Goal: Information Seeking & Learning: Learn about a topic

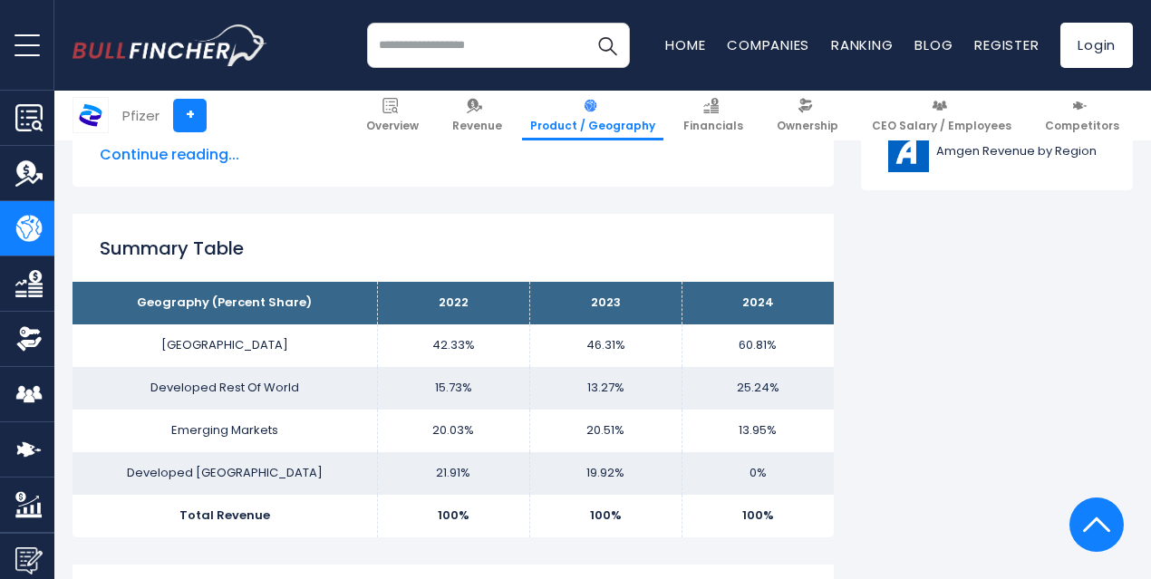
scroll to position [1178, 0]
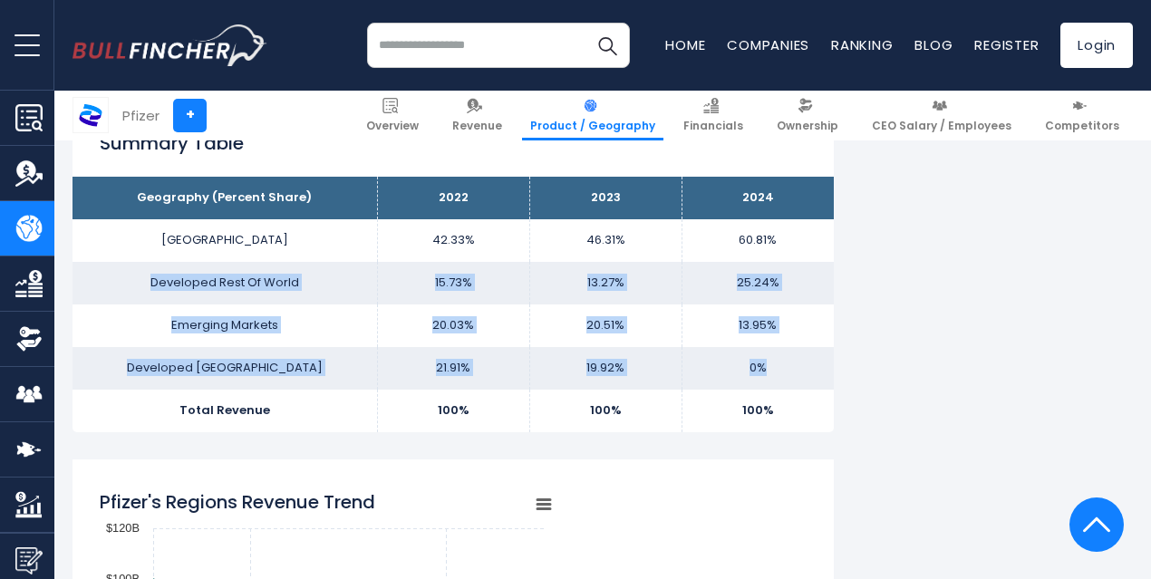
drag, startPoint x: 249, startPoint y: 294, endPoint x: 781, endPoint y: 352, distance: 534.9
click at [781, 352] on tbody "Geography (Percent Share) 2022 2023 2024 UNITED STATES 42.33% 46.31% Developed …" at bounding box center [452, 304] width 761 height 255
click at [781, 352] on td "0%" at bounding box center [757, 368] width 152 height 43
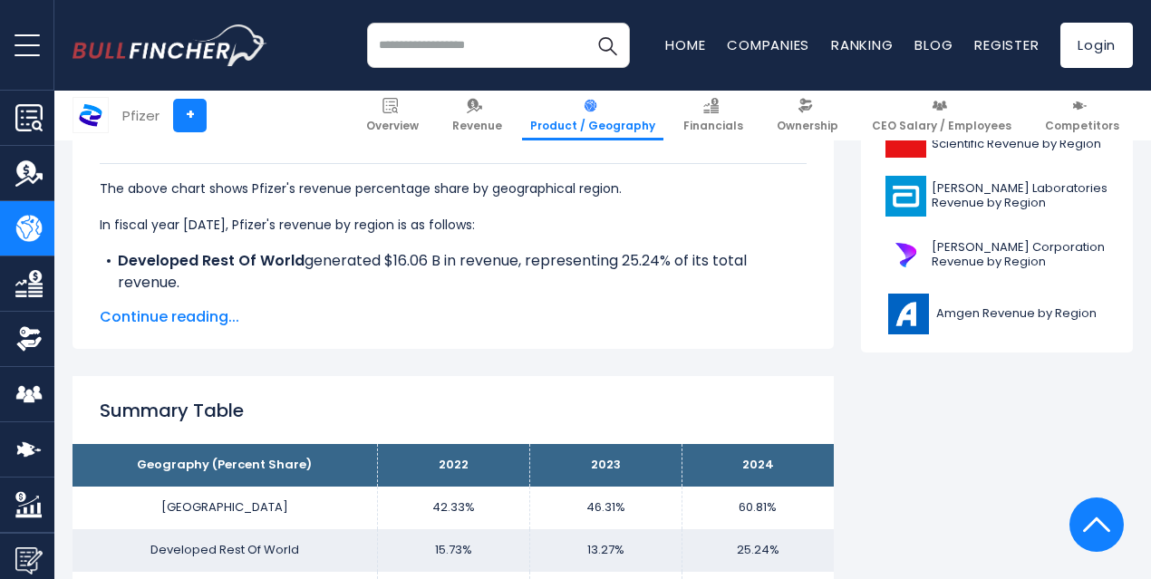
scroll to position [906, 0]
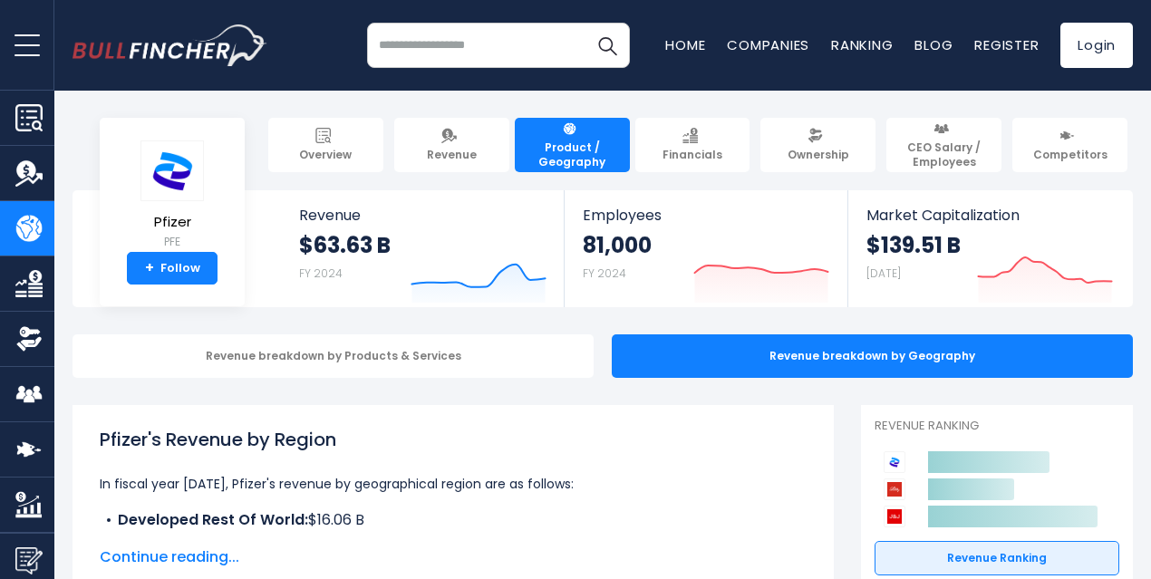
click at [474, 50] on input "search" at bounding box center [498, 45] width 263 height 45
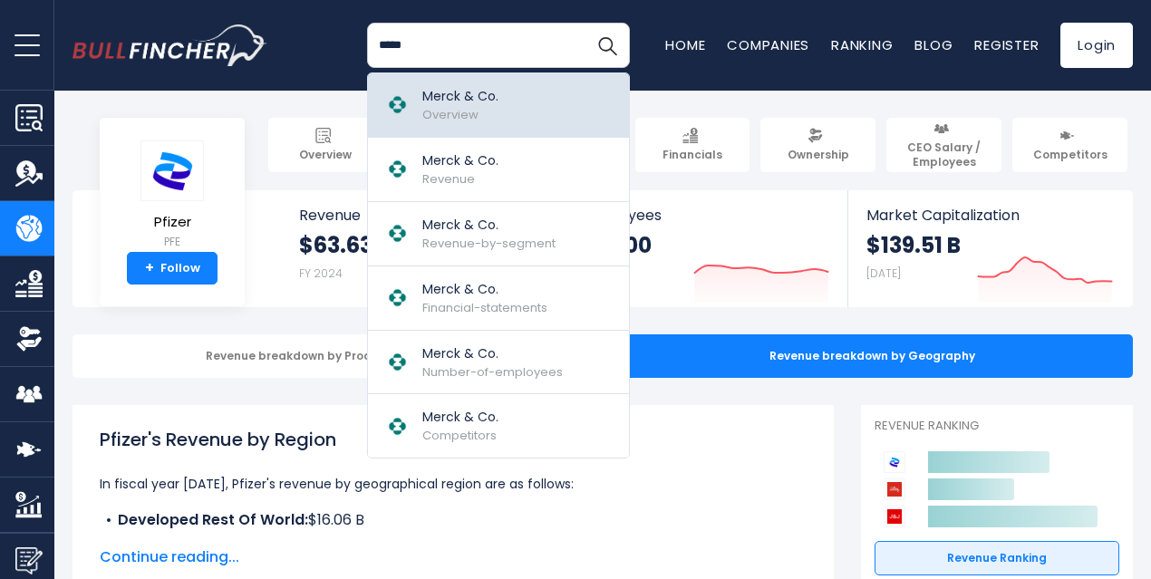
type input "*****"
click at [466, 116] on div "Merck & Co. Overview" at bounding box center [460, 105] width 76 height 36
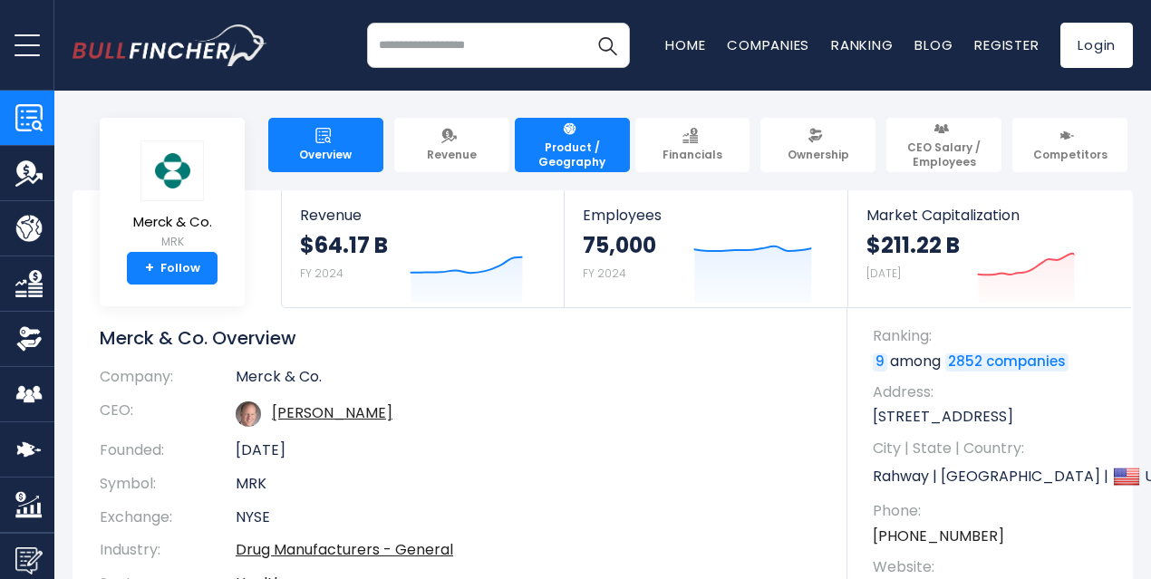
click at [583, 153] on span "Product / Geography" at bounding box center [572, 154] width 99 height 28
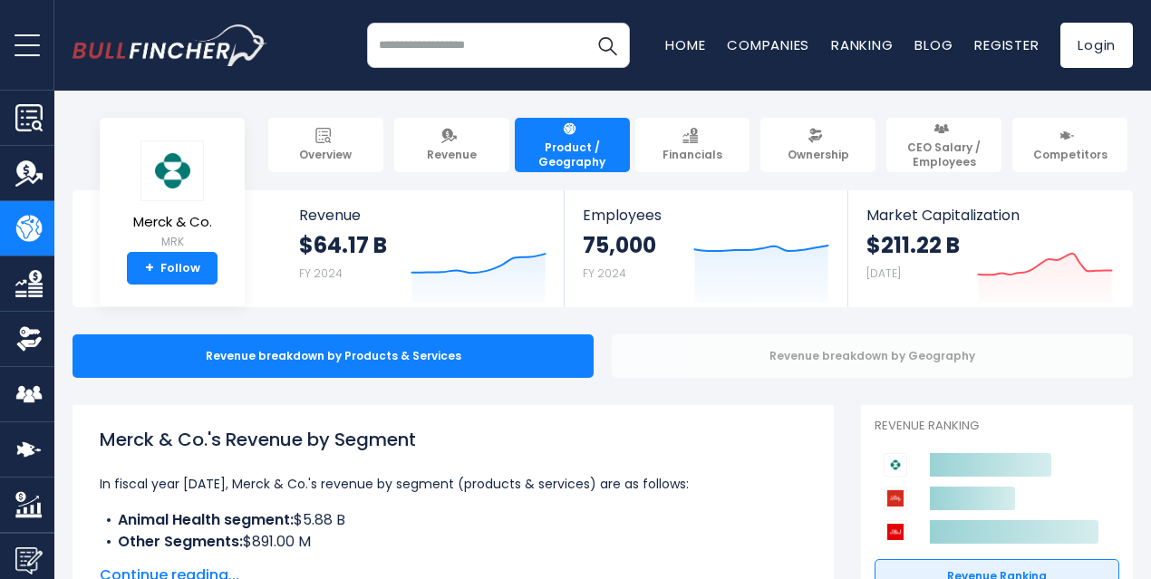
click at [687, 364] on div "Revenue breakdown by Geography" at bounding box center [872, 355] width 521 height 43
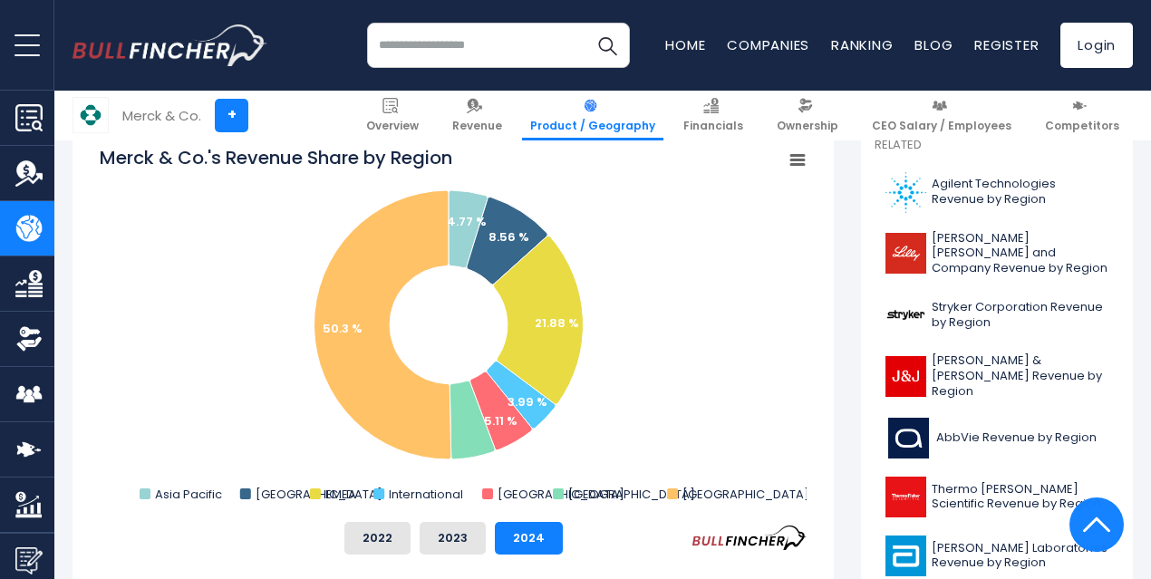
scroll to position [544, 0]
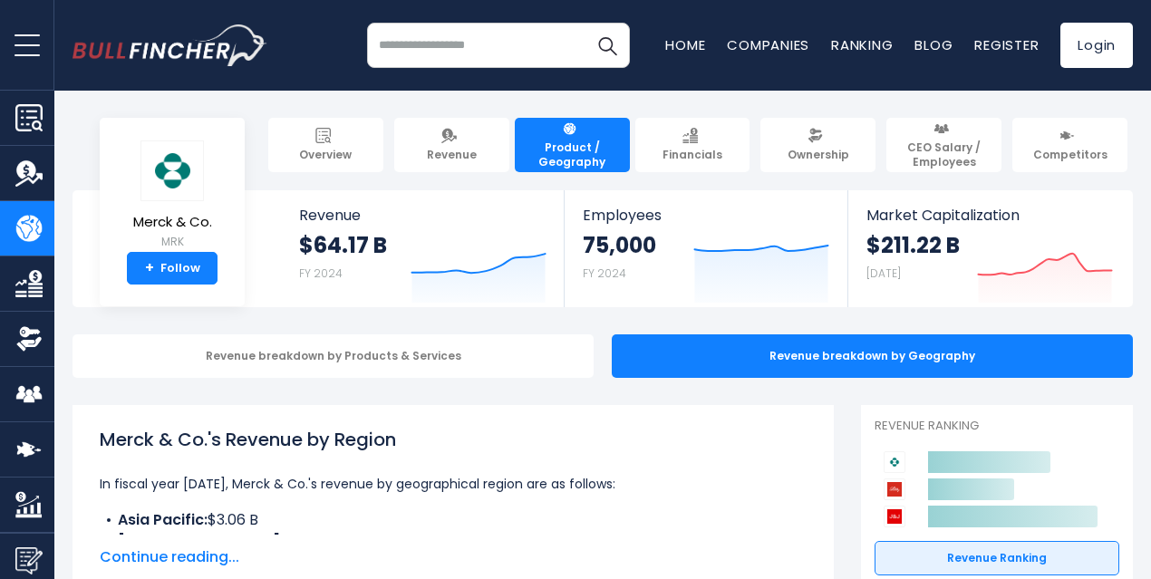
click at [389, 43] on input "search" at bounding box center [498, 45] width 263 height 45
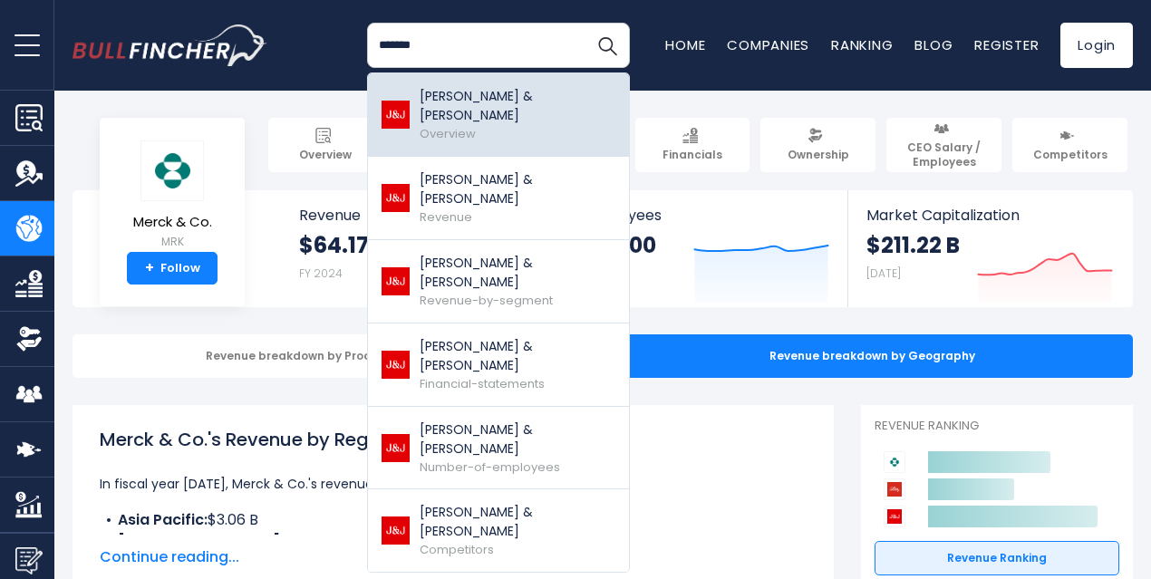
type input "*******"
click at [542, 108] on link "Johnson & Johnson Overview" at bounding box center [498, 114] width 261 height 83
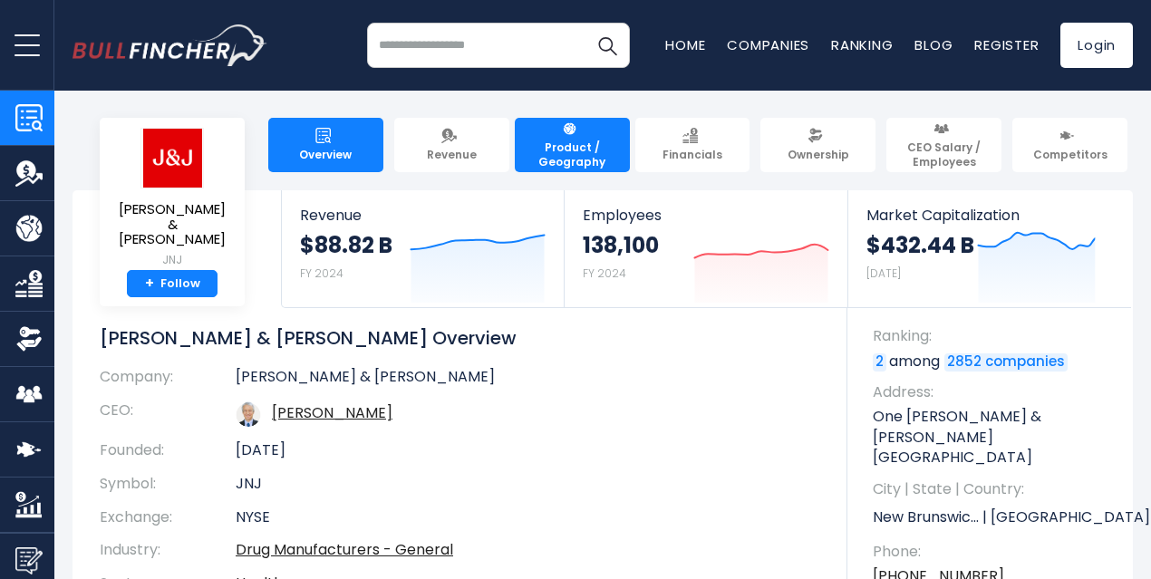
click at [564, 153] on span "Product / Geography" at bounding box center [572, 154] width 99 height 28
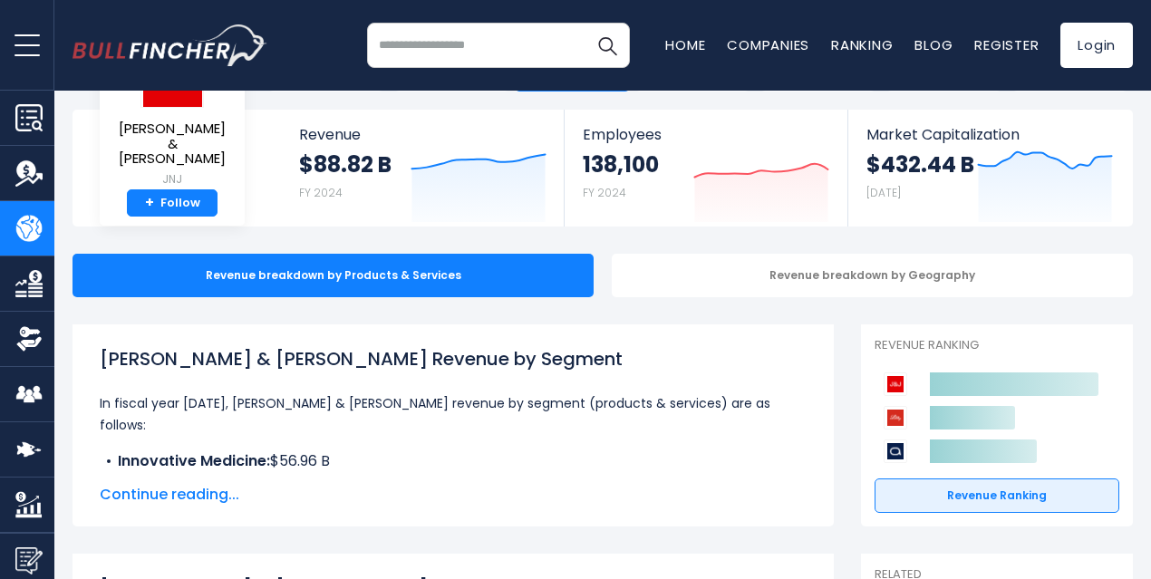
scroll to position [181, 0]
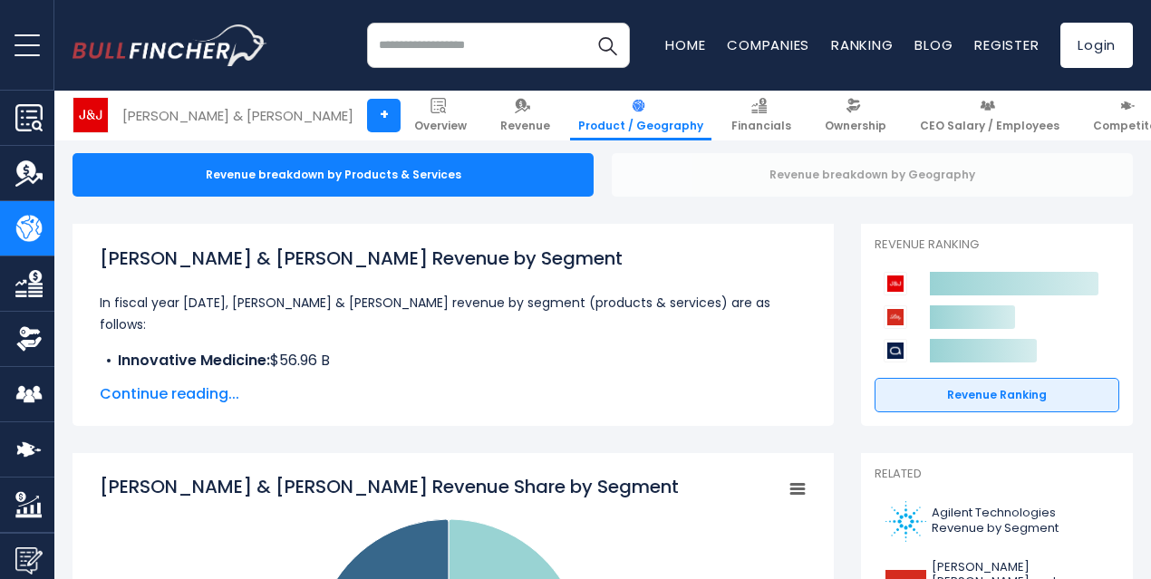
click at [701, 162] on div "Revenue breakdown by Geography" at bounding box center [872, 174] width 521 height 43
click at [821, 170] on div "Revenue breakdown by Geography" at bounding box center [872, 174] width 521 height 43
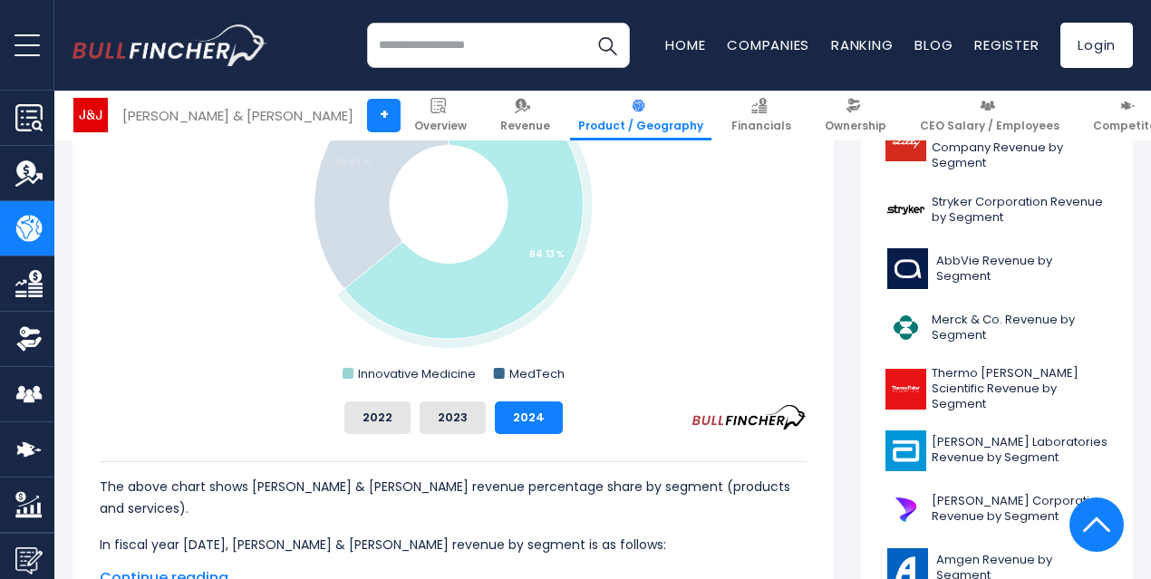
scroll to position [634, 0]
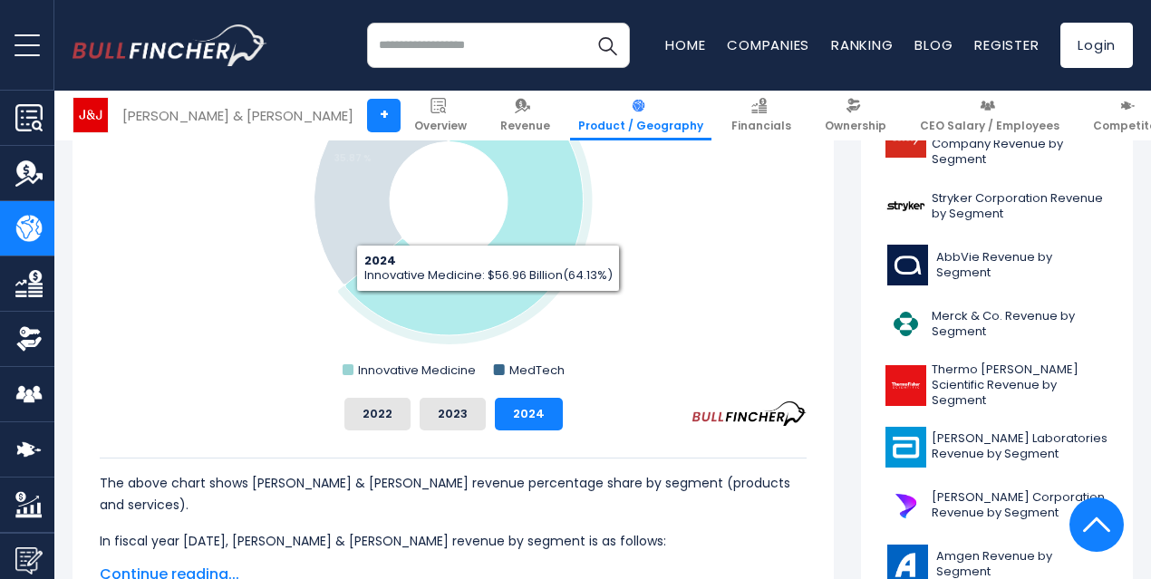
drag, startPoint x: 489, startPoint y: 322, endPoint x: 506, endPoint y: 319, distance: 17.4
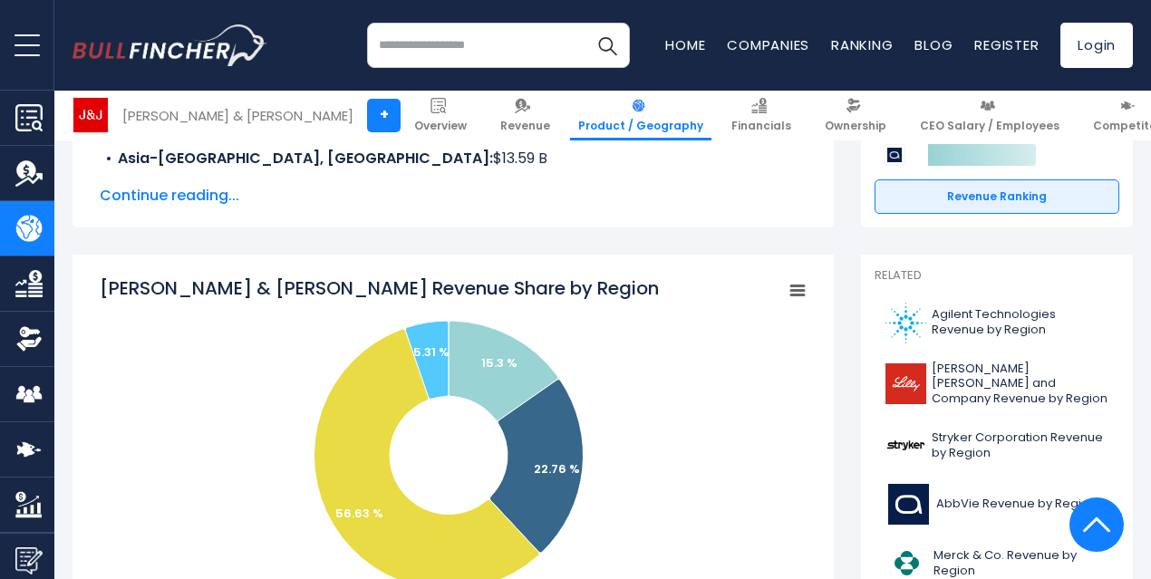
scroll to position [181, 0]
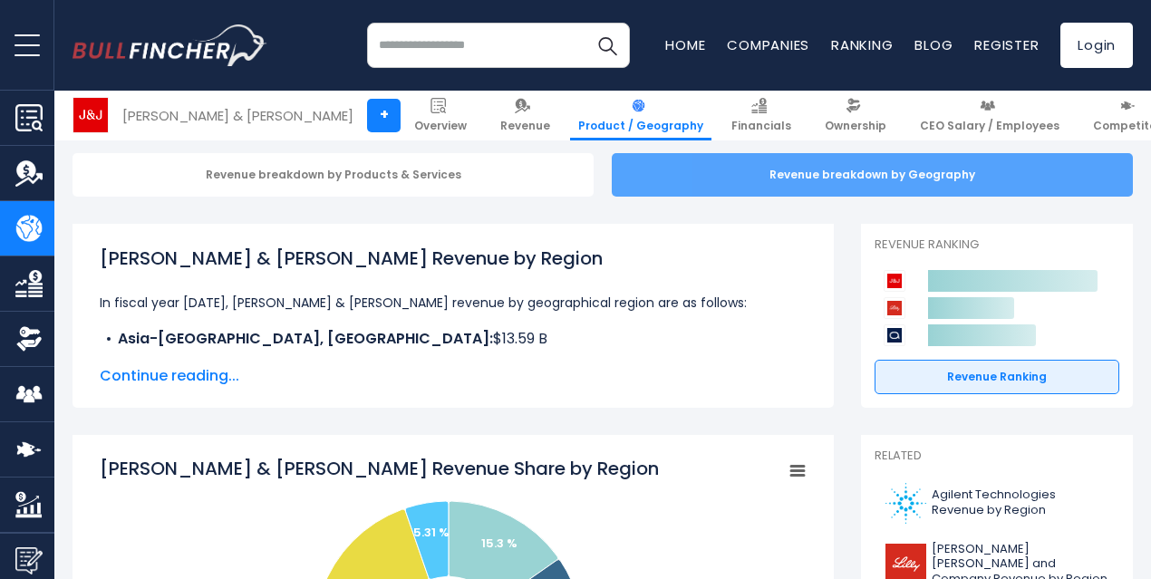
click at [802, 182] on div "Revenue breakdown by Geography" at bounding box center [872, 174] width 521 height 43
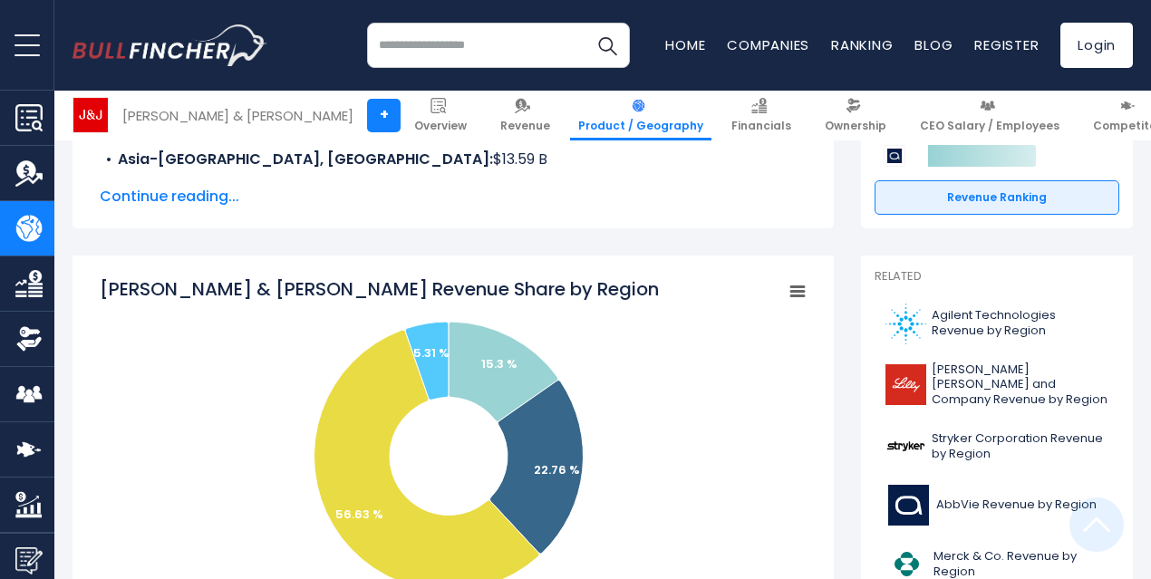
scroll to position [362, 0]
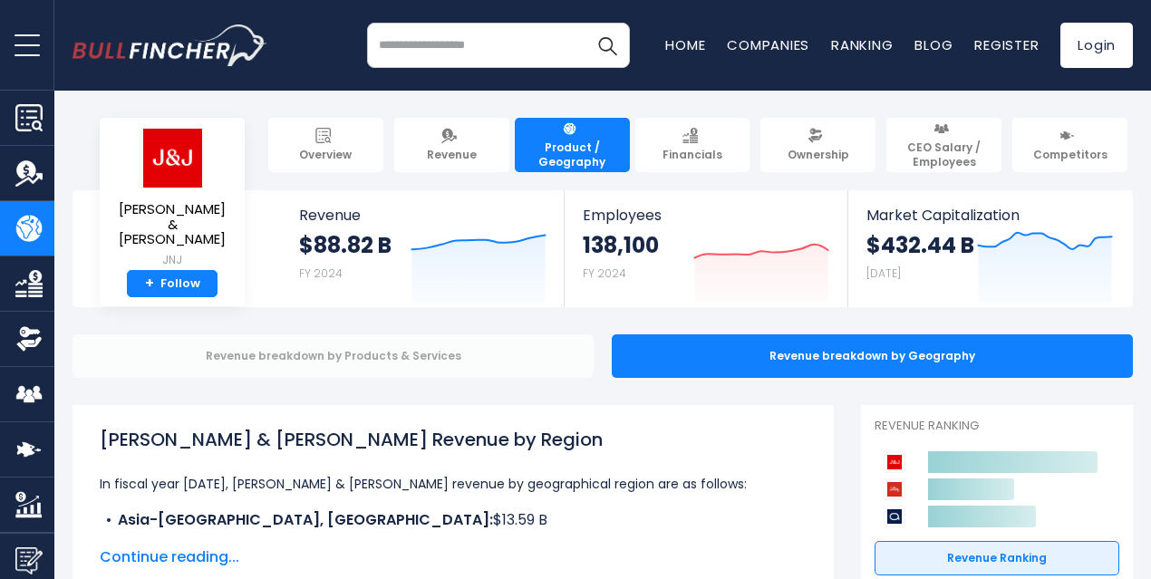
click at [303, 344] on div "Revenue breakdown by Products & Services" at bounding box center [332, 355] width 521 height 43
click at [449, 55] on input "search" at bounding box center [498, 45] width 263 height 45
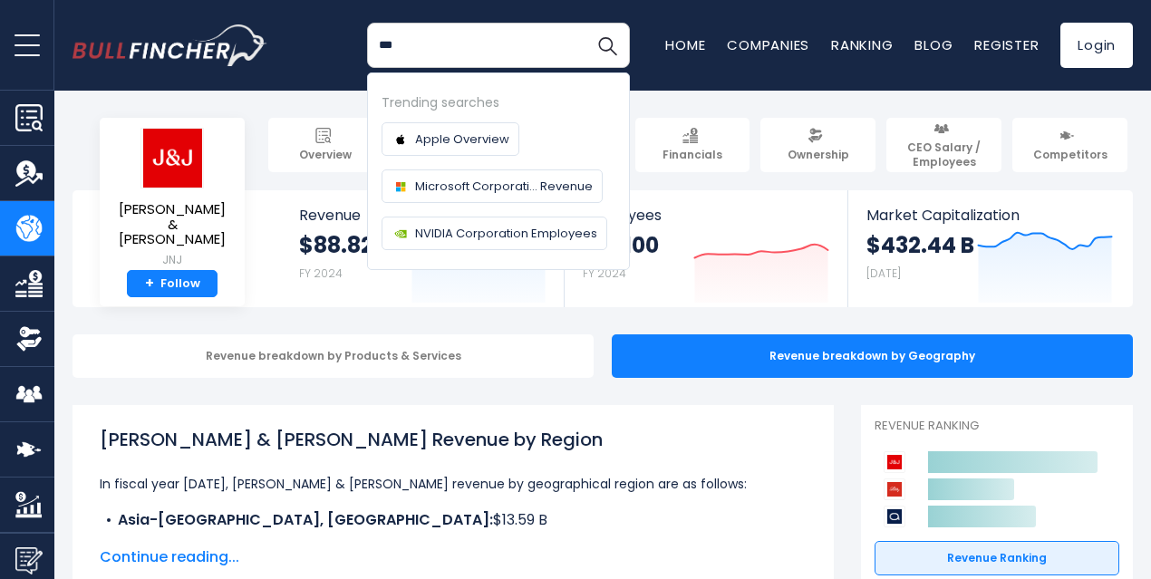
type input "***"
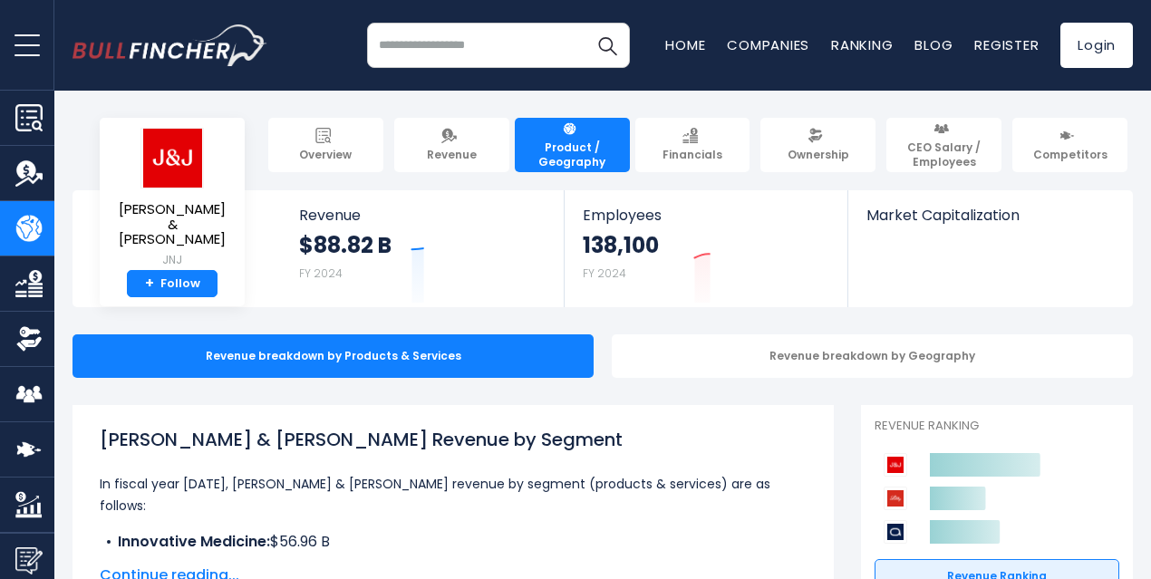
click at [449, 55] on input "search" at bounding box center [498, 45] width 263 height 45
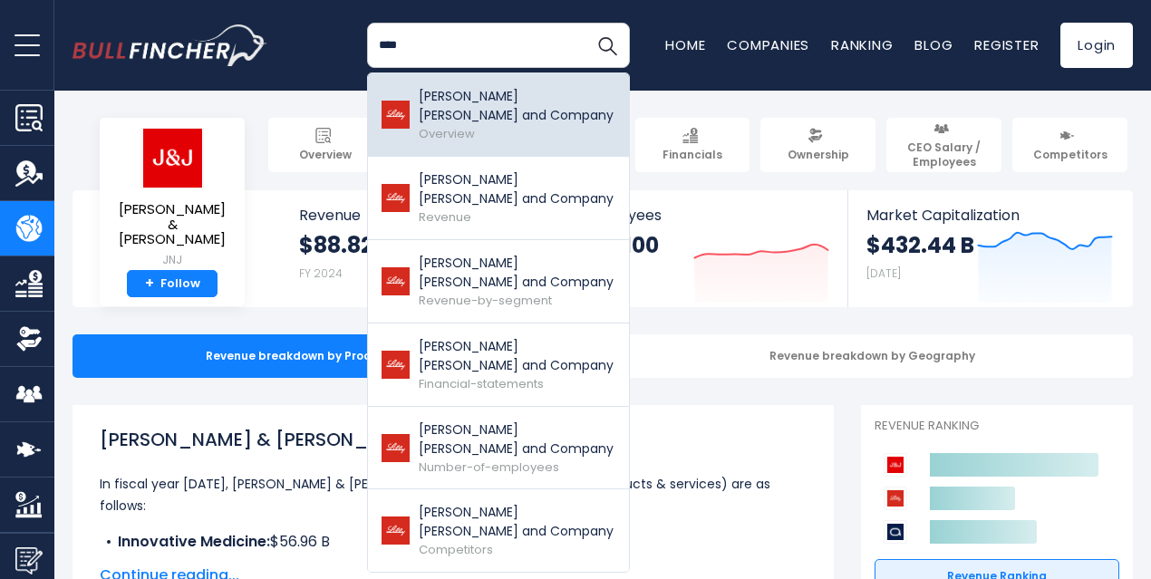
type input "***"
click at [449, 88] on p "[PERSON_NAME] [PERSON_NAME] and Company" at bounding box center [517, 106] width 197 height 38
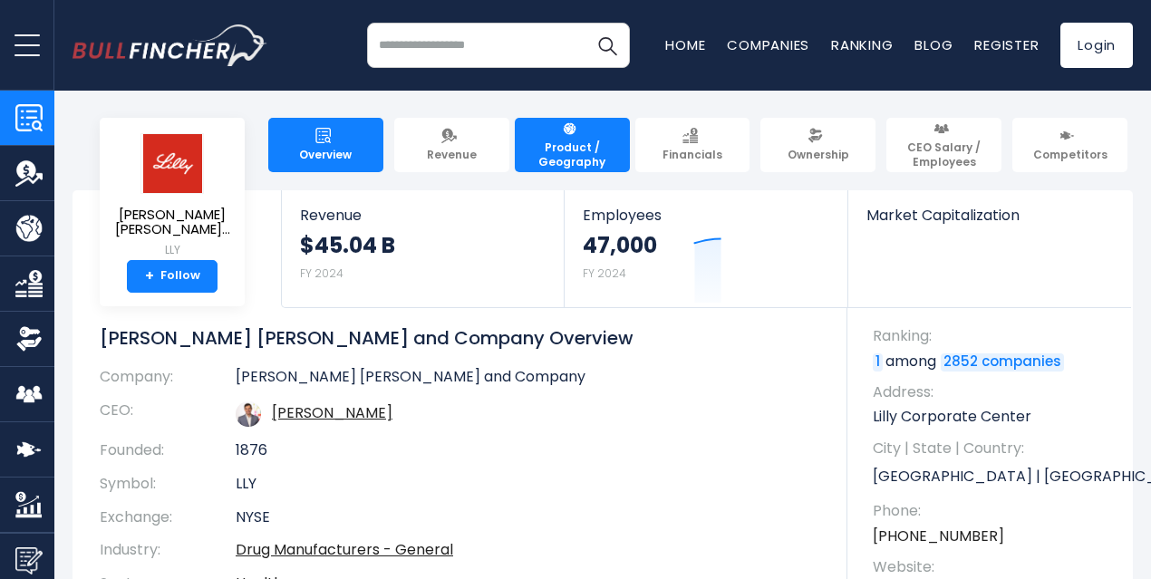
click at [600, 140] on span "Product / Geography" at bounding box center [572, 154] width 99 height 28
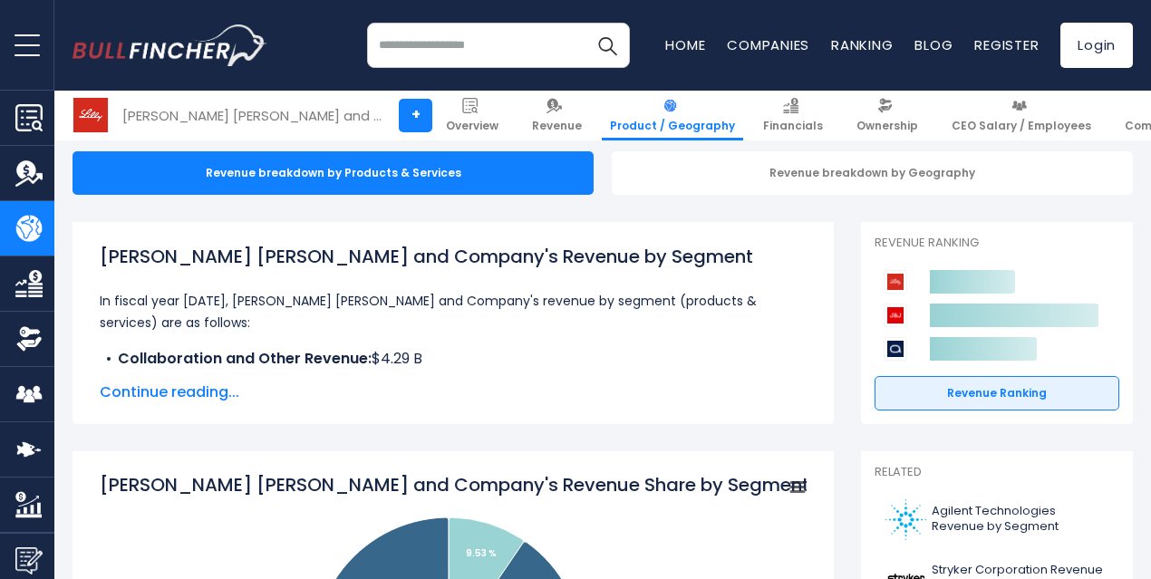
scroll to position [181, 0]
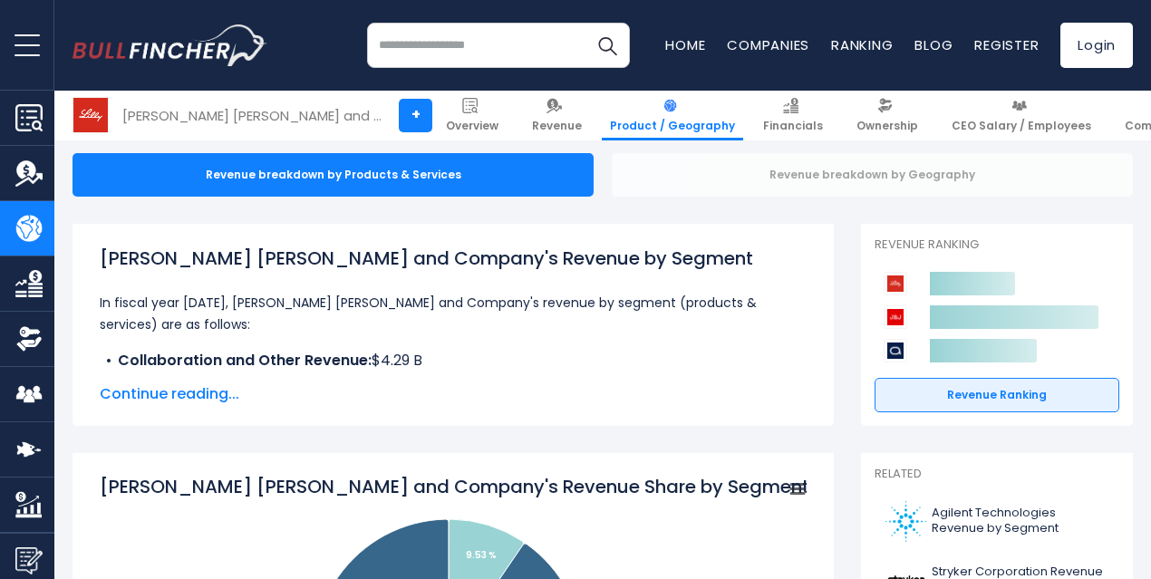
click at [775, 174] on div "Revenue breakdown by Geography" at bounding box center [872, 174] width 521 height 43
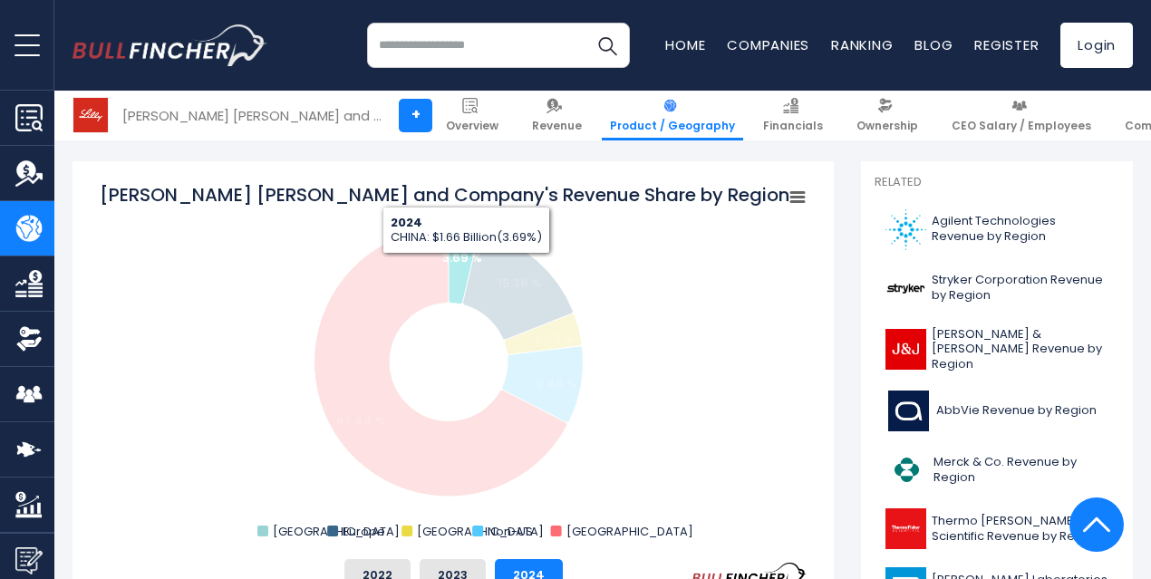
scroll to position [453, 0]
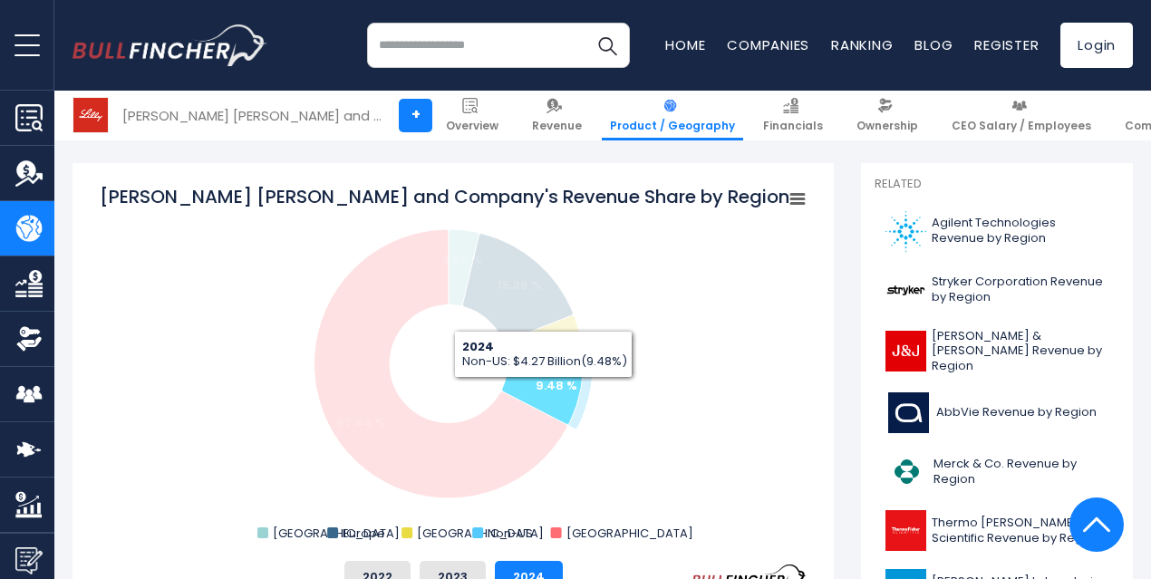
click at [535, 391] on text "9.48 %" at bounding box center [556, 385] width 42 height 17
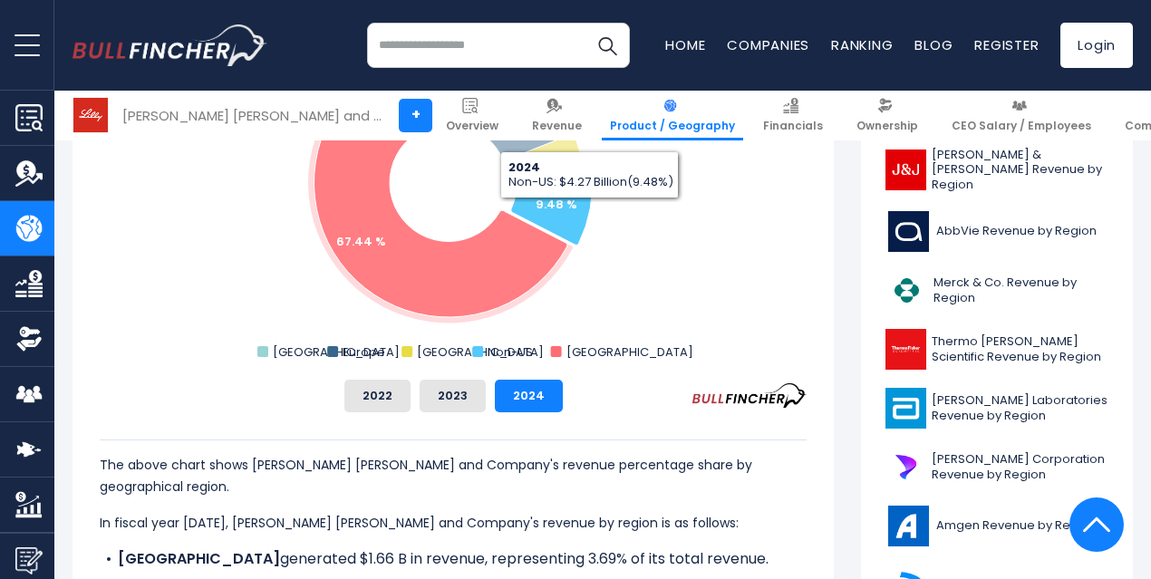
scroll to position [815, 0]
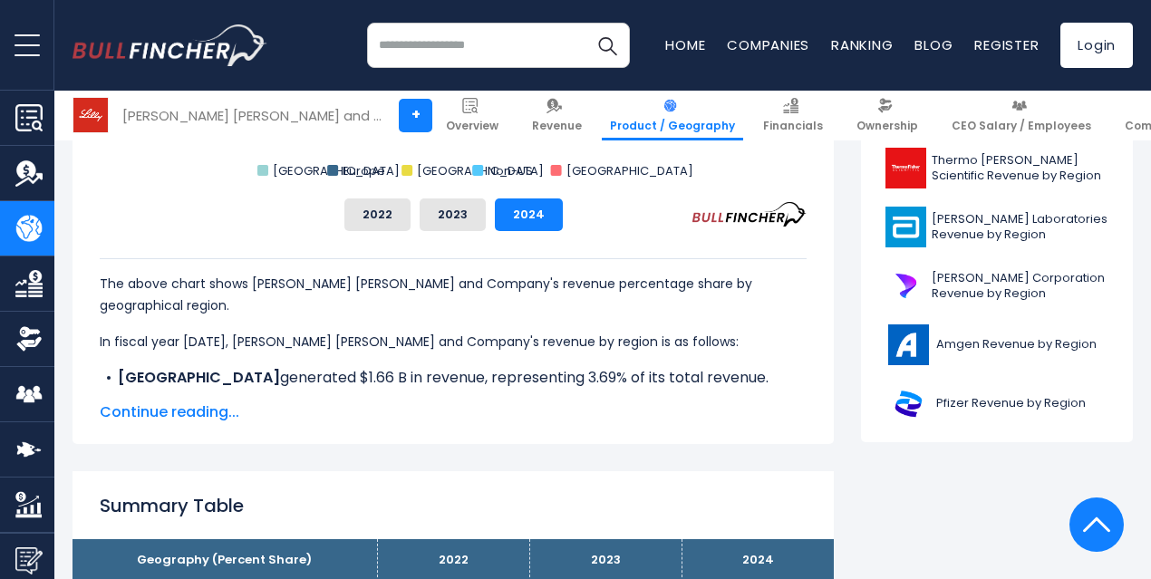
click at [172, 412] on span "Continue reading..." at bounding box center [453, 412] width 707 height 22
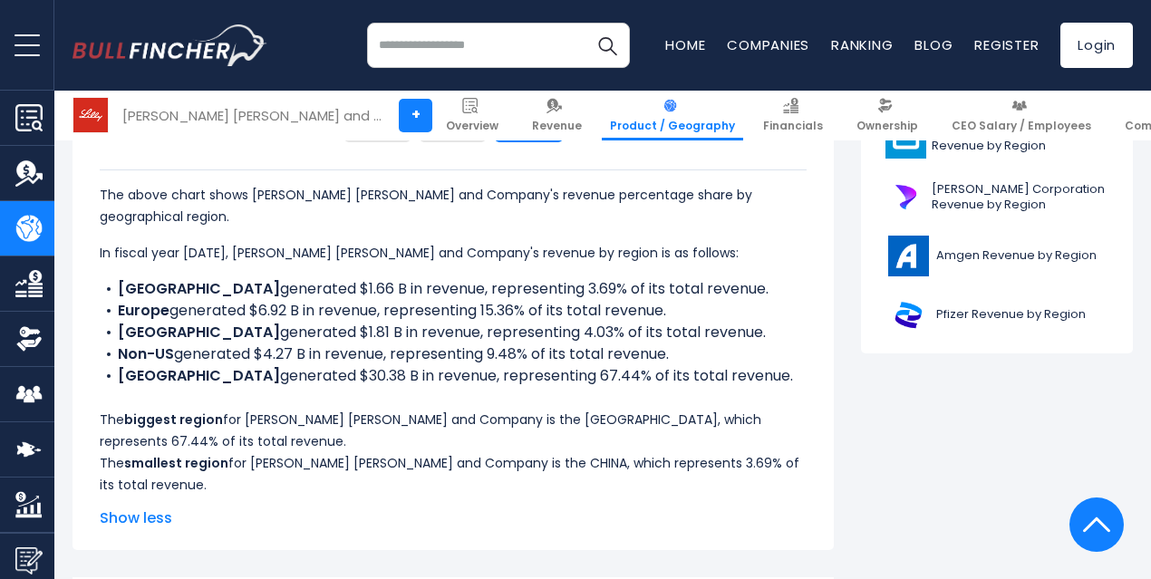
scroll to position [906, 0]
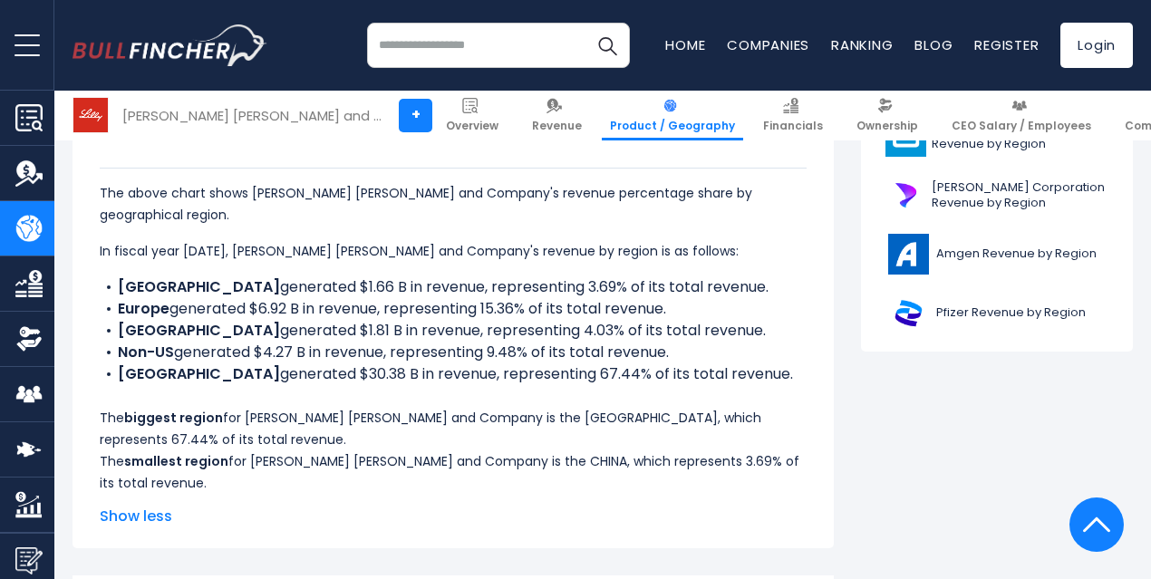
drag, startPoint x: 160, startPoint y: 353, endPoint x: 661, endPoint y: 362, distance: 501.1
click at [661, 362] on li "Non-US generated $4.27 B in revenue, representing 9.48% of its total revenue." at bounding box center [453, 353] width 707 height 22
click at [755, 112] on link "Financials" at bounding box center [793, 116] width 76 height 50
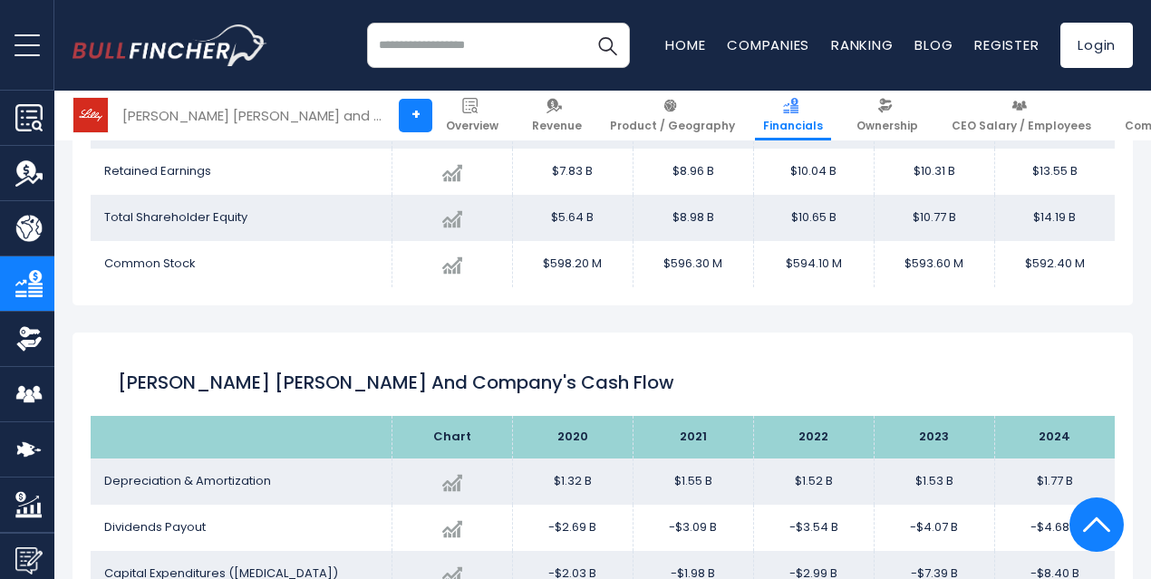
scroll to position [2249, 0]
